Goal: Find specific page/section: Find specific page/section

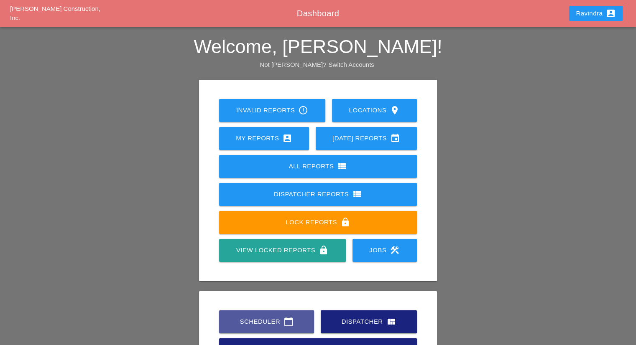
click at [250, 318] on div "Scheduler calendar_today" at bounding box center [267, 322] width 68 height 10
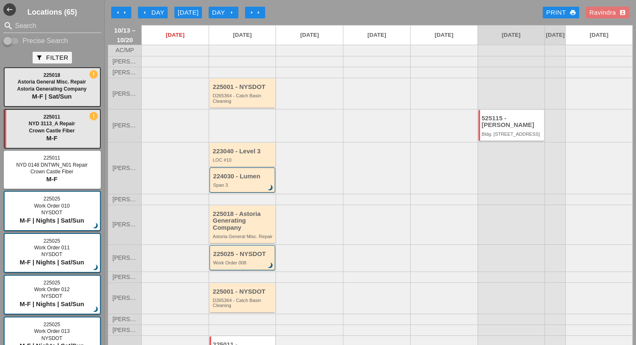
click at [291, 169] on div at bounding box center [309, 168] width 67 height 52
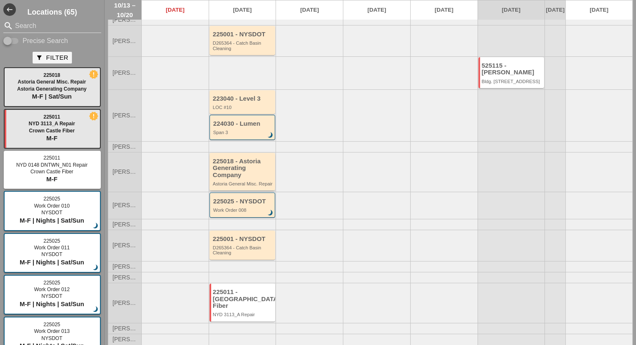
scroll to position [55, 0]
click at [233, 296] on div "225011 - [GEOGRAPHIC_DATA] Fiber" at bounding box center [243, 299] width 61 height 21
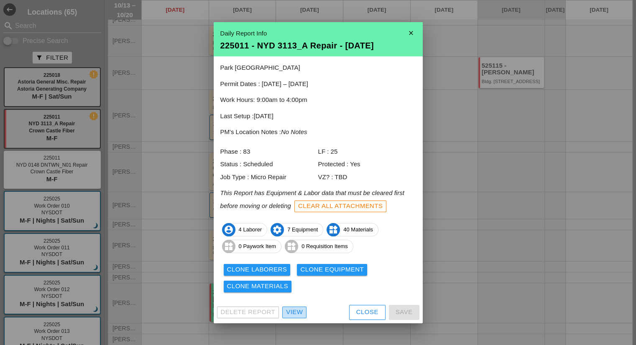
click at [291, 310] on div "View" at bounding box center [294, 313] width 17 height 10
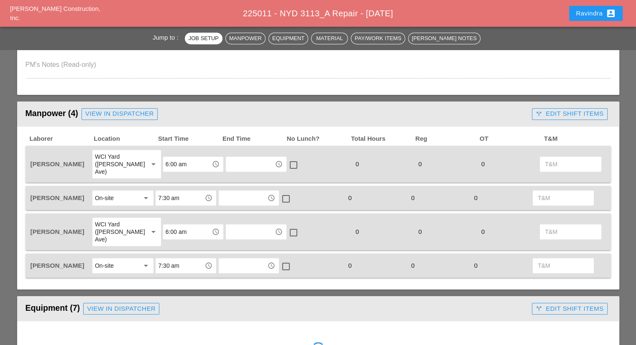
scroll to position [167, 0]
